Goal: Task Accomplishment & Management: Manage account settings

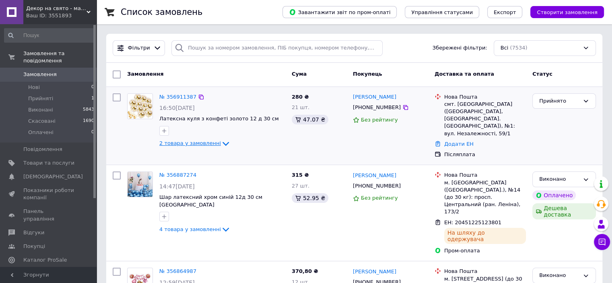
click at [194, 144] on span "2 товара у замовленні" at bounding box center [190, 143] width 62 height 6
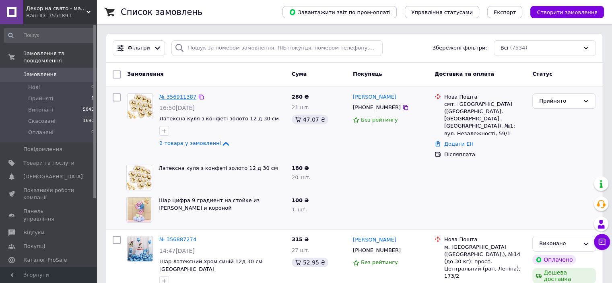
click at [169, 99] on link "№ 356911387" at bounding box center [177, 97] width 37 height 6
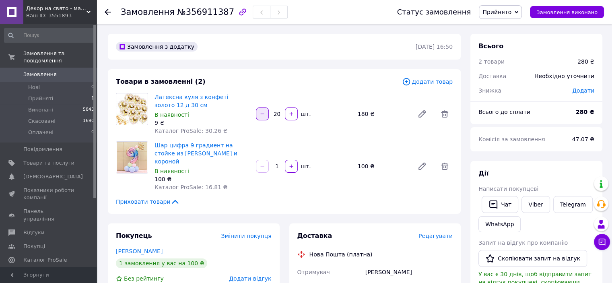
click at [264, 115] on icon "button" at bounding box center [262, 114] width 6 height 6
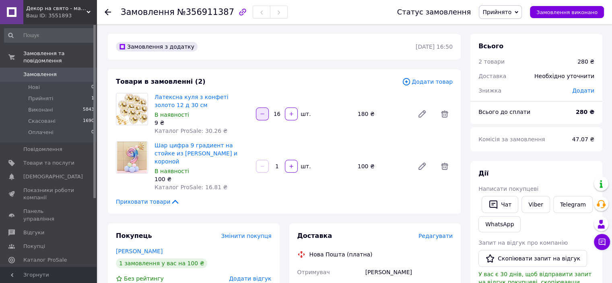
type input "15"
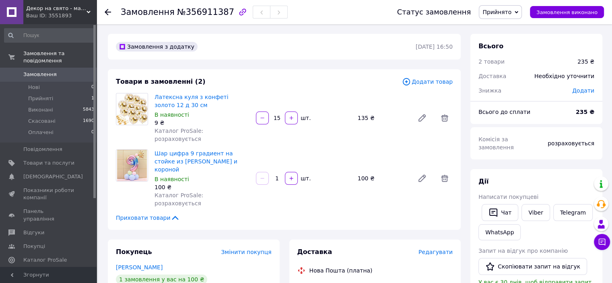
click at [437, 82] on span "Додати товар" at bounding box center [427, 81] width 51 height 9
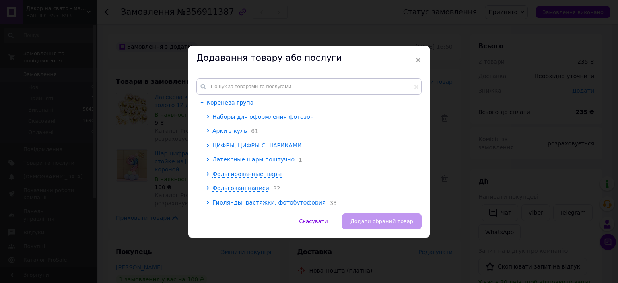
click at [230, 159] on span "Латексные шары поштучно" at bounding box center [253, 159] width 82 height 6
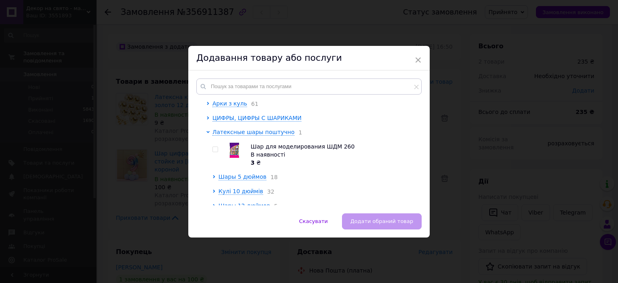
scroll to position [40, 0]
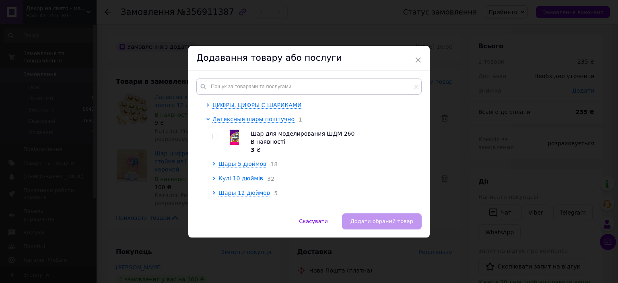
click at [245, 181] on span "Кулі 10 дюймів" at bounding box center [240, 178] width 45 height 6
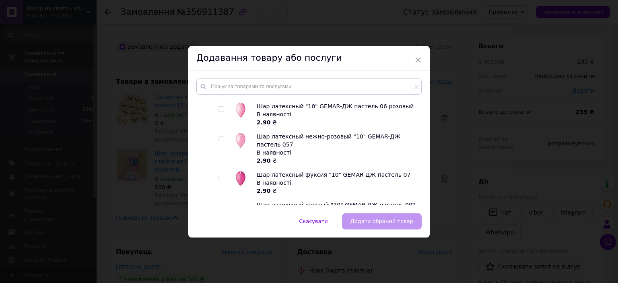
scroll to position [201, 0]
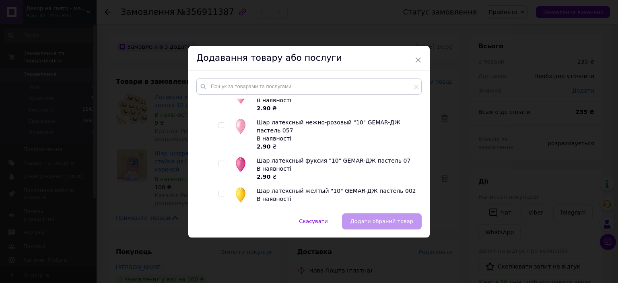
click at [221, 166] on input "checkbox" at bounding box center [220, 163] width 5 height 5
checkbox input "true"
click at [222, 196] on input "checkbox" at bounding box center [220, 193] width 5 height 5
checkbox input "true"
click at [219, 126] on input "checkbox" at bounding box center [220, 125] width 5 height 5
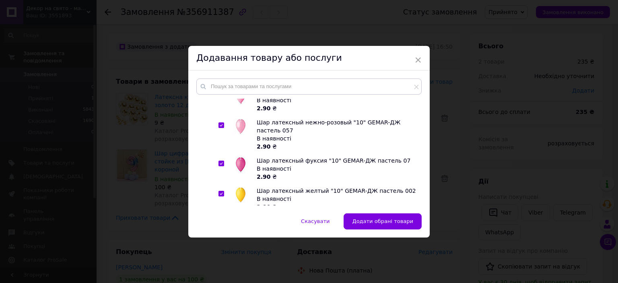
checkbox input "true"
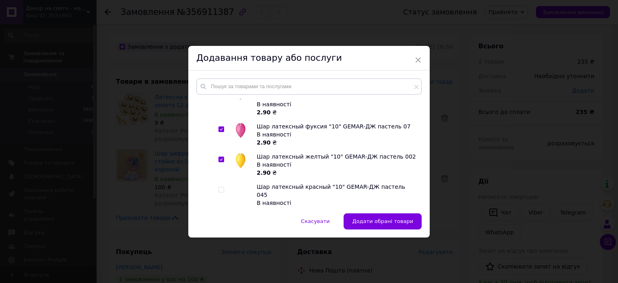
scroll to position [282, 0]
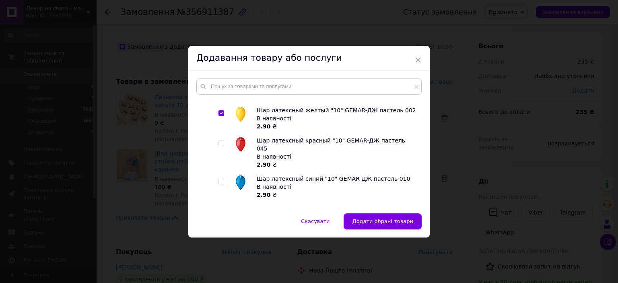
click at [219, 144] on input "checkbox" at bounding box center [220, 143] width 5 height 5
checkbox input "true"
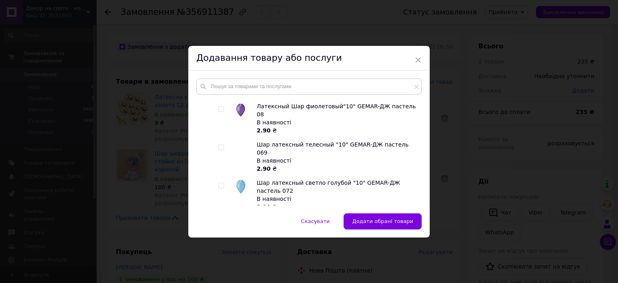
scroll to position [684, 0]
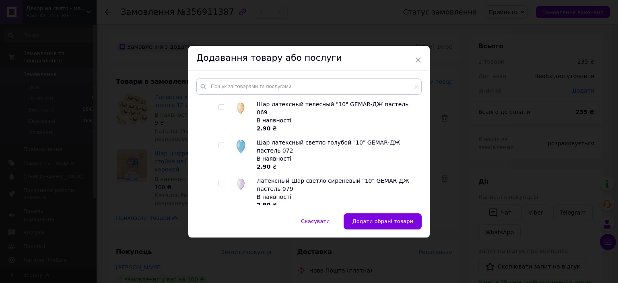
click at [222, 181] on input "checkbox" at bounding box center [220, 183] width 5 height 5
checkbox input "true"
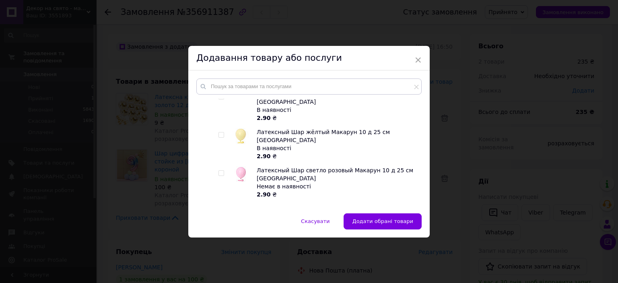
scroll to position [1086, 0]
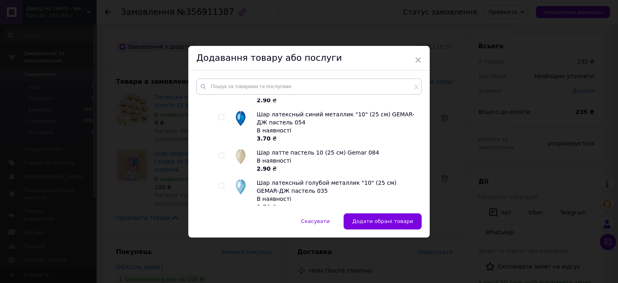
click at [220, 251] on input "checkbox" at bounding box center [220, 253] width 5 height 5
checkbox input "true"
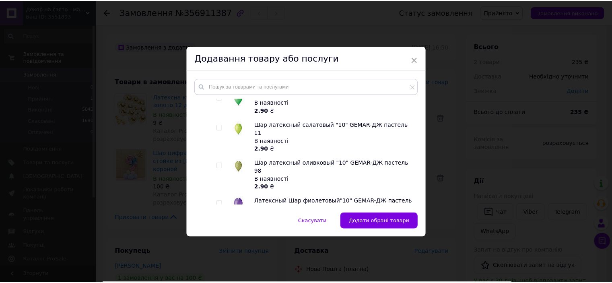
scroll to position [563, 0]
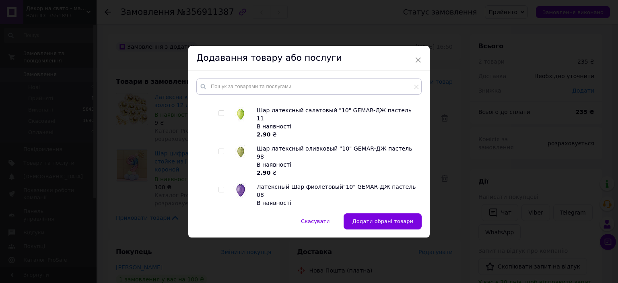
click at [220, 187] on input "checkbox" at bounding box center [220, 189] width 5 height 5
checkbox input "true"
click at [362, 218] on span "Додати обрані товари" at bounding box center [382, 221] width 61 height 6
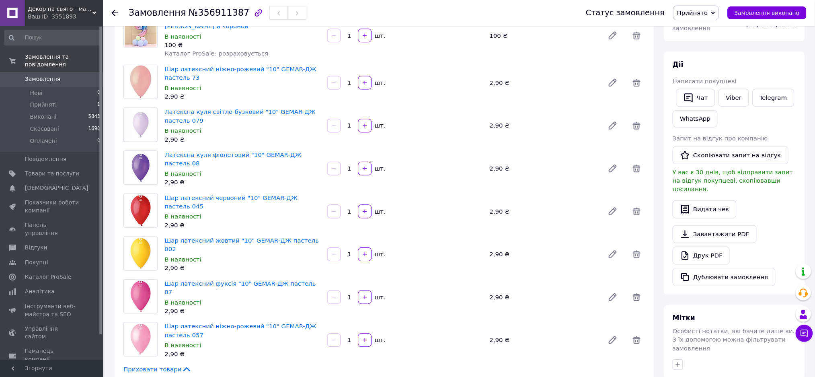
scroll to position [120, 0]
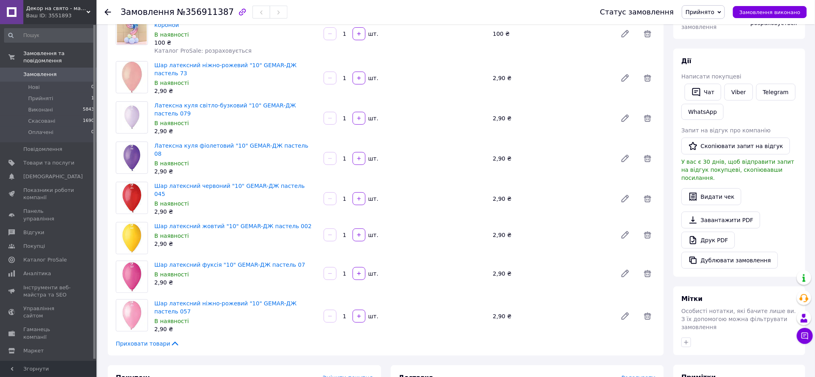
drag, startPoint x: 611, startPoint y: 1, endPoint x: 479, endPoint y: 302, distance: 328.1
click at [479, 282] on div "1   шт." at bounding box center [405, 316] width 165 height 13
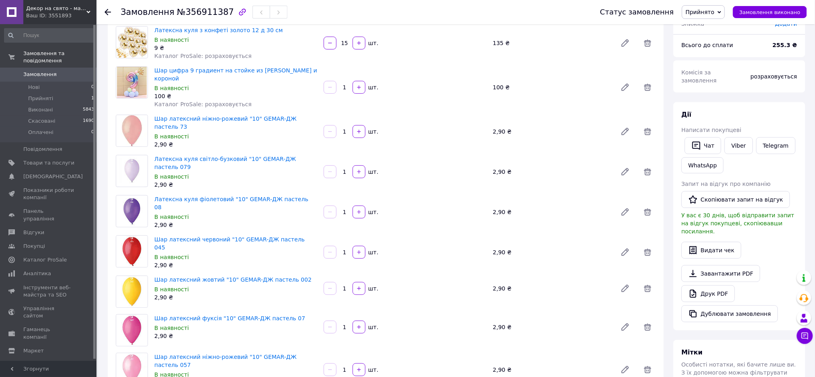
click at [617, 110] on div "Дії" at bounding box center [740, 114] width 116 height 9
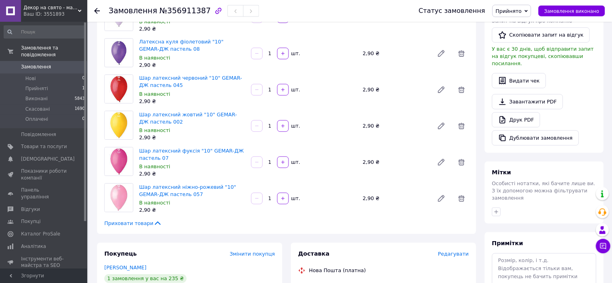
scroll to position [228, 0]
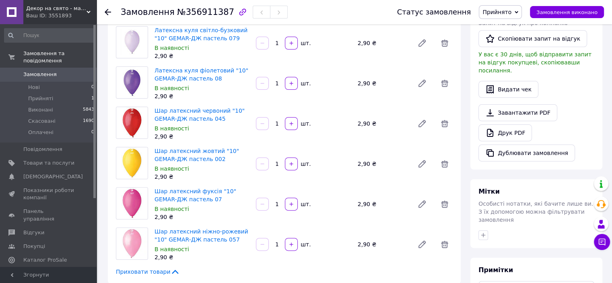
drag, startPoint x: 807, startPoint y: 2, endPoint x: 383, endPoint y: 214, distance: 473.8
click at [376, 227] on div "Шар латексний ніжно-рожевий "10" GEMAR-ДЖ пастель 057 В наявності 2,90 ₴ 1   шт…" at bounding box center [303, 244] width 304 height 37
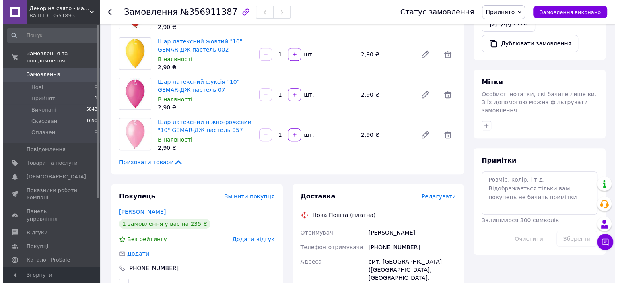
scroll to position [348, 0]
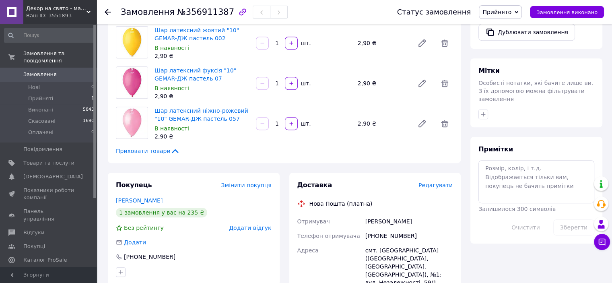
click at [438, 182] on span "Редагувати" at bounding box center [435, 185] width 34 height 6
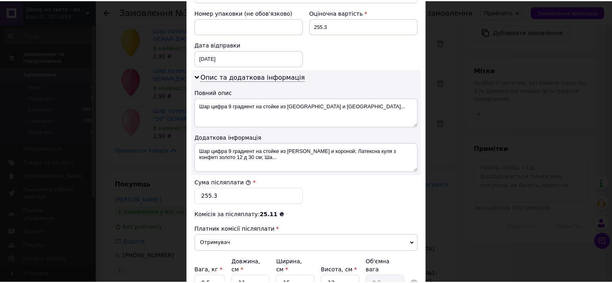
scroll to position [426, 0]
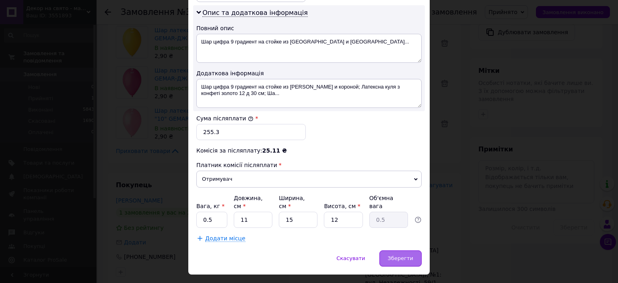
click at [389, 250] on div "Зберегти" at bounding box center [400, 258] width 42 height 16
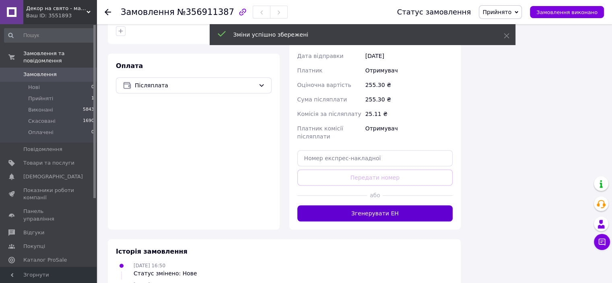
scroll to position [590, 0]
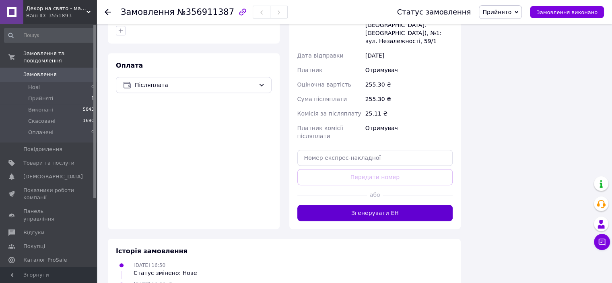
click at [397, 205] on button "Згенерувати ЕН" at bounding box center [375, 213] width 156 height 16
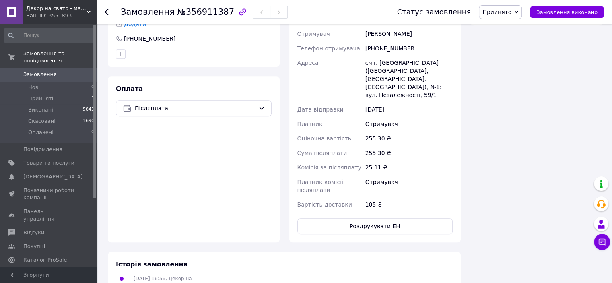
scroll to position [469, 0]
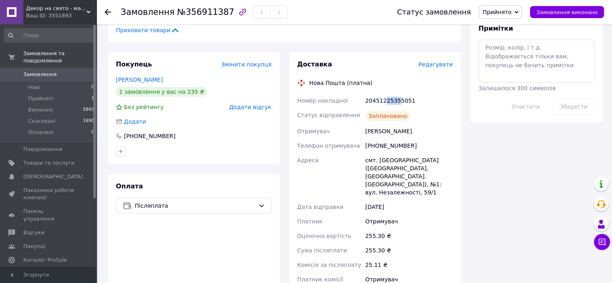
drag, startPoint x: 383, startPoint y: 74, endPoint x: 395, endPoint y: 75, distance: 12.5
click at [395, 93] on div "20451225355051" at bounding box center [409, 100] width 90 height 14
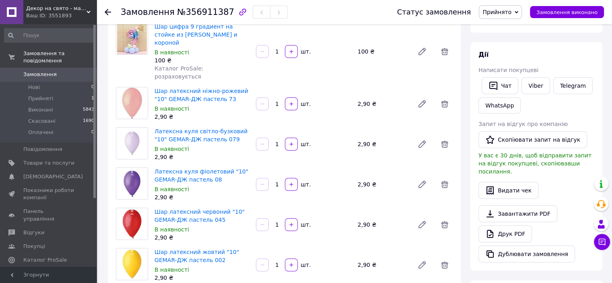
scroll to position [67, 0]
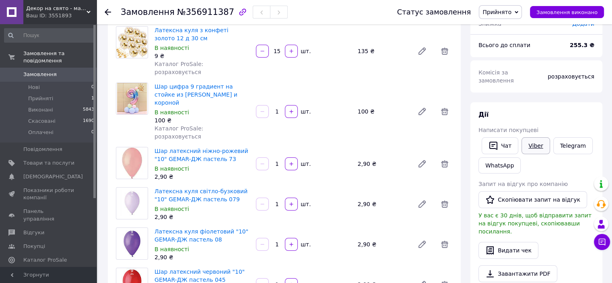
click at [529, 138] on link "Viber" at bounding box center [535, 145] width 28 height 17
click at [527, 93] on div "Всього 9 товарів 255,30 ₴ Доставка 105 ₴ Знижка Додати Всього до сплати 255.3 ₴…" at bounding box center [536, 246] width 132 height 558
click at [536, 137] on link "Viber" at bounding box center [535, 145] width 28 height 17
drag, startPoint x: 527, startPoint y: 99, endPoint x: 534, endPoint y: 119, distance: 22.1
click at [527, 102] on div "[PERSON_NAME] покупцеві   Чат Viber Telegram WhatsApp Запит на відгук про компа…" at bounding box center [536, 216] width 132 height 228
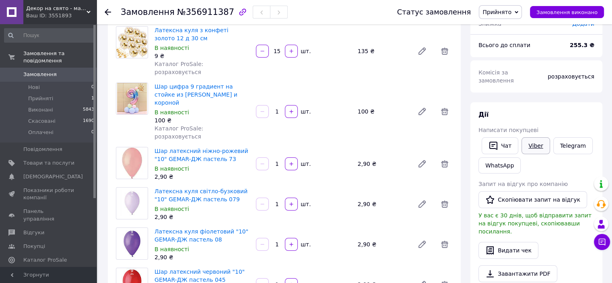
click at [533, 137] on link "Viber" at bounding box center [535, 145] width 28 height 17
click at [571, 102] on div "[PERSON_NAME] покупцеві   Чат Viber Telegram WhatsApp Запит на відгук про компа…" at bounding box center [536, 216] width 132 height 228
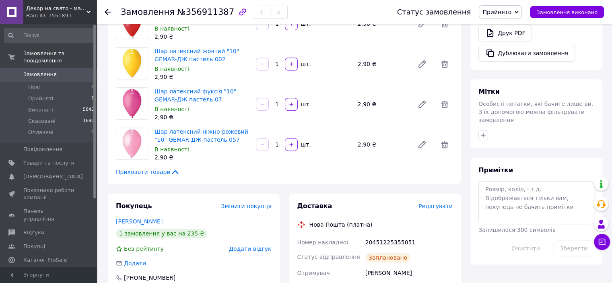
scroll to position [429, 0]
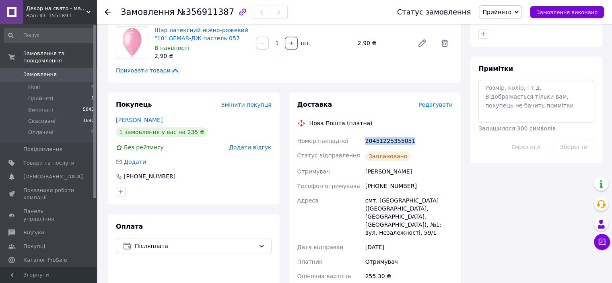
drag, startPoint x: 365, startPoint y: 115, endPoint x: 429, endPoint y: 117, distance: 63.6
click at [429, 134] on div "20451225355051" at bounding box center [409, 141] width 90 height 14
copy div "20451225355051"
click at [522, 16] on span "Прийнято" at bounding box center [500, 12] width 43 height 14
click at [514, 25] on li "Виконано" at bounding box center [500, 28] width 42 height 12
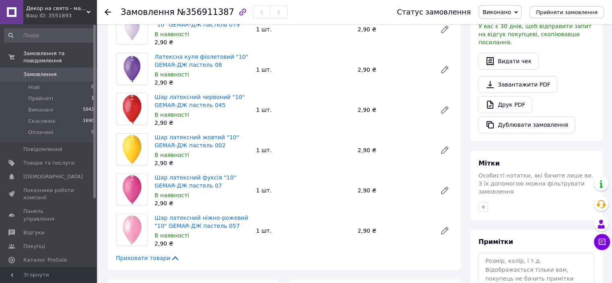
scroll to position [483, 0]
